Goal: Transaction & Acquisition: Obtain resource

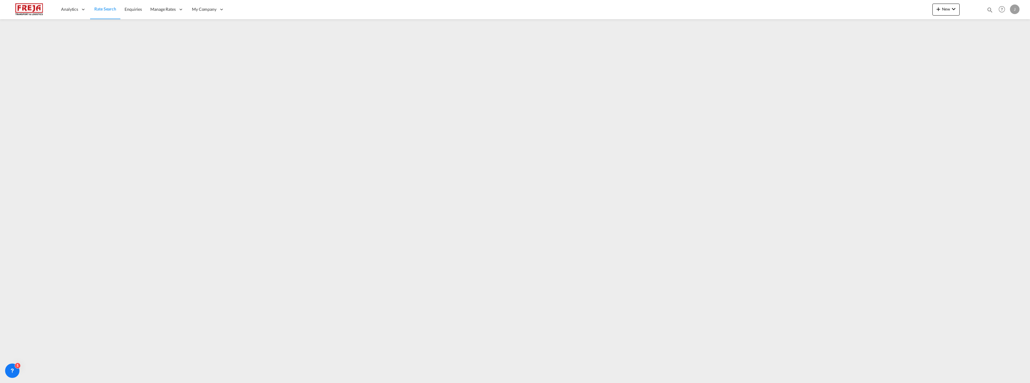
click at [106, 8] on span "Rate Search" at bounding box center [105, 8] width 22 height 5
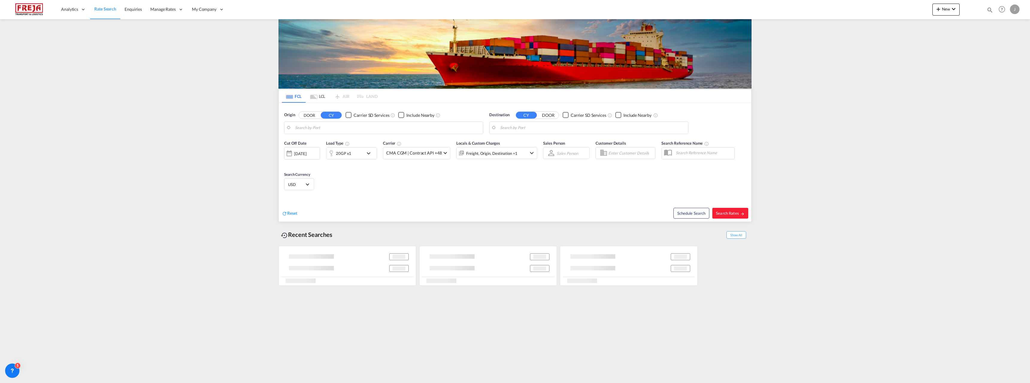
click at [314, 97] on md-icon "Use the left and right arrow keys to navigate between tabs" at bounding box center [313, 97] width 7 height 4
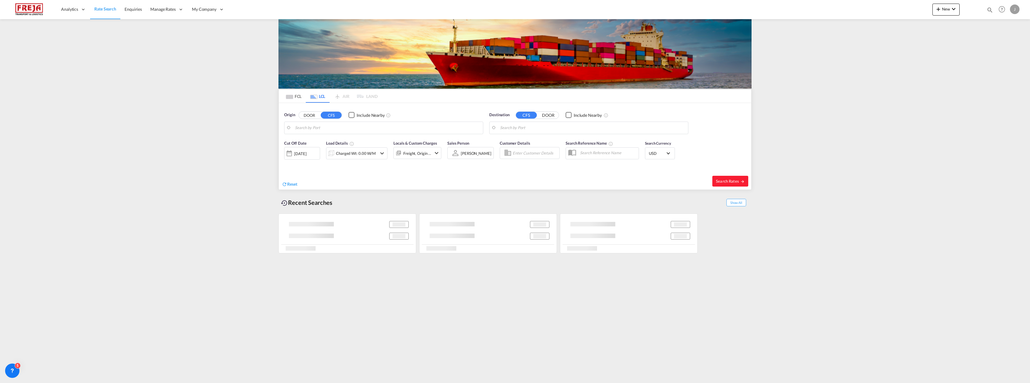
click at [305, 129] on body "Analytics Reports Dashboard Rate Search Enquiries Manage Rates Contract Rates" at bounding box center [515, 191] width 1030 height 383
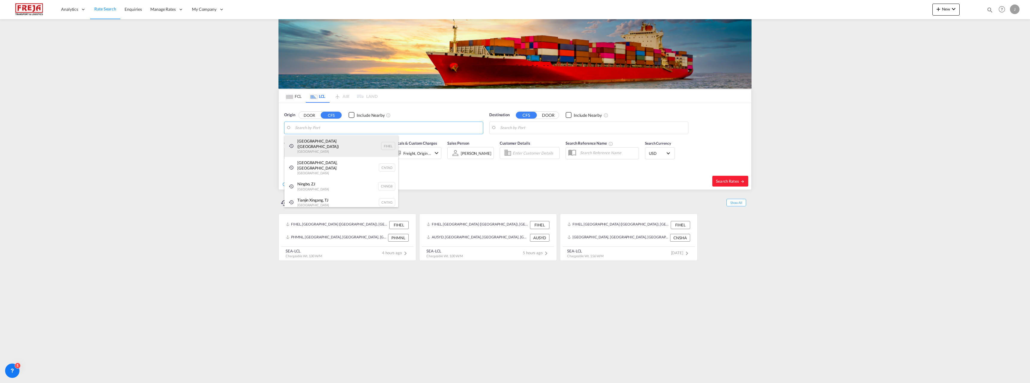
click at [312, 139] on div "[GEOGRAPHIC_DATA] ([GEOGRAPHIC_DATA]) [GEOGRAPHIC_DATA] FIHEL" at bounding box center [342, 146] width 114 height 22
type input "[GEOGRAPHIC_DATA] ([GEOGRAPHIC_DATA]), [GEOGRAPHIC_DATA]"
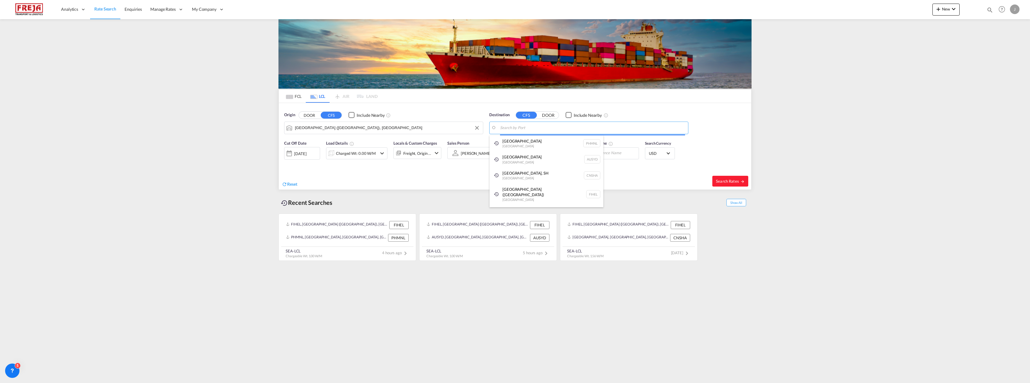
click at [539, 127] on body "Analytics Reports Dashboard Rate Search Enquiries Manage Rates Contract Rates" at bounding box center [515, 191] width 1030 height 383
click at [534, 143] on div "Haiphong Viet Nam VNHPH" at bounding box center [547, 144] width 114 height 18
type input "Haiphong, VNHPH"
click at [368, 155] on div "Charged Wt: 0.00 W/M" at bounding box center [356, 153] width 40 height 8
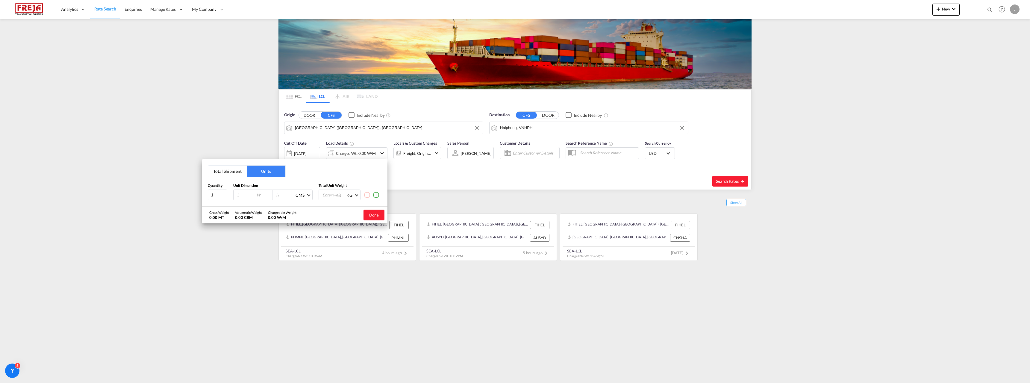
click at [228, 173] on button "Total Shipment" at bounding box center [227, 171] width 39 height 11
click at [241, 197] on input "0" at bounding box center [249, 196] width 24 height 10
type input "1"
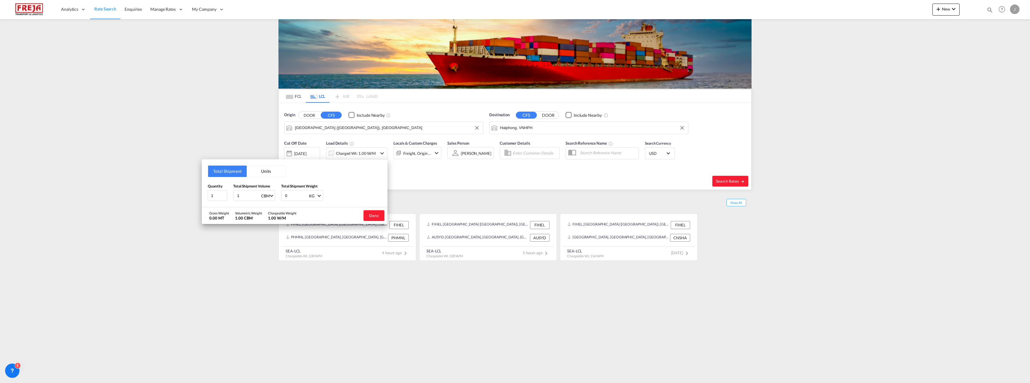
click at [291, 197] on input "0" at bounding box center [297, 196] width 24 height 10
drag, startPoint x: 291, startPoint y: 197, endPoint x: 265, endPoint y: 196, distance: 25.5
click at [265, 196] on div "Quantity 1 Total Shipment Volume 1 CBM CBM CFT Total Shipment Weight 0 KG KG LB" at bounding box center [295, 192] width 174 height 18
type input "1000"
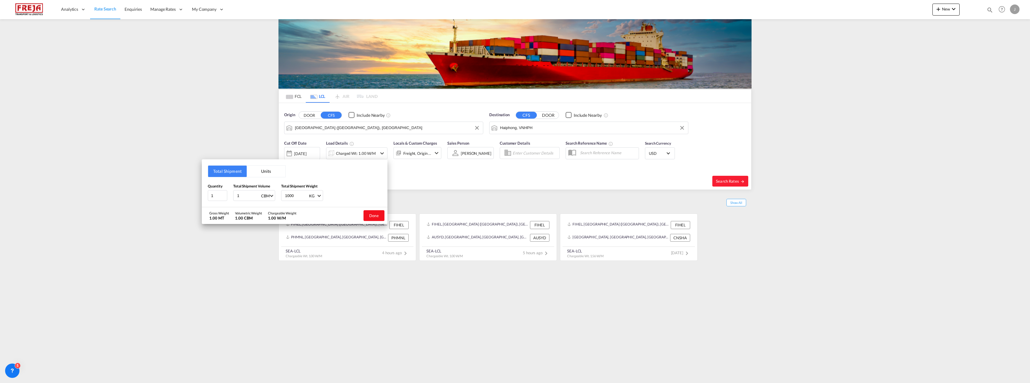
click at [374, 217] on button "Done" at bounding box center [374, 215] width 21 height 11
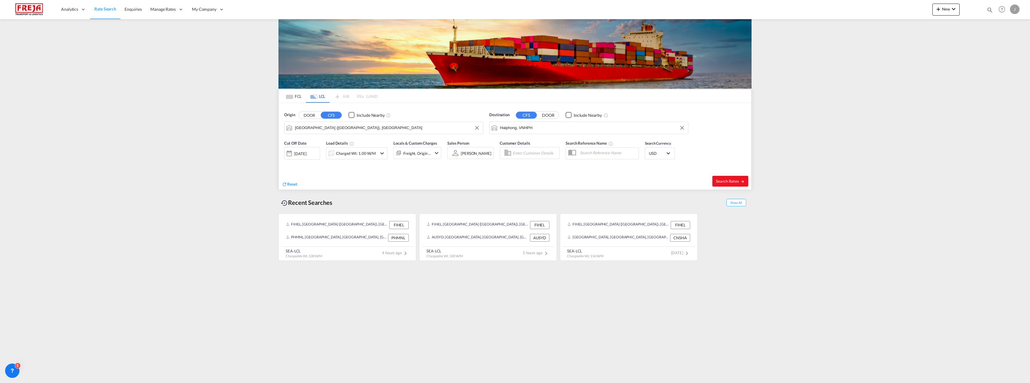
click at [735, 184] on button "Search Rates" at bounding box center [731, 181] width 36 height 11
type input "FIHEL to VNHPH / [DATE]"
